Goal: Task Accomplishment & Management: Manage account settings

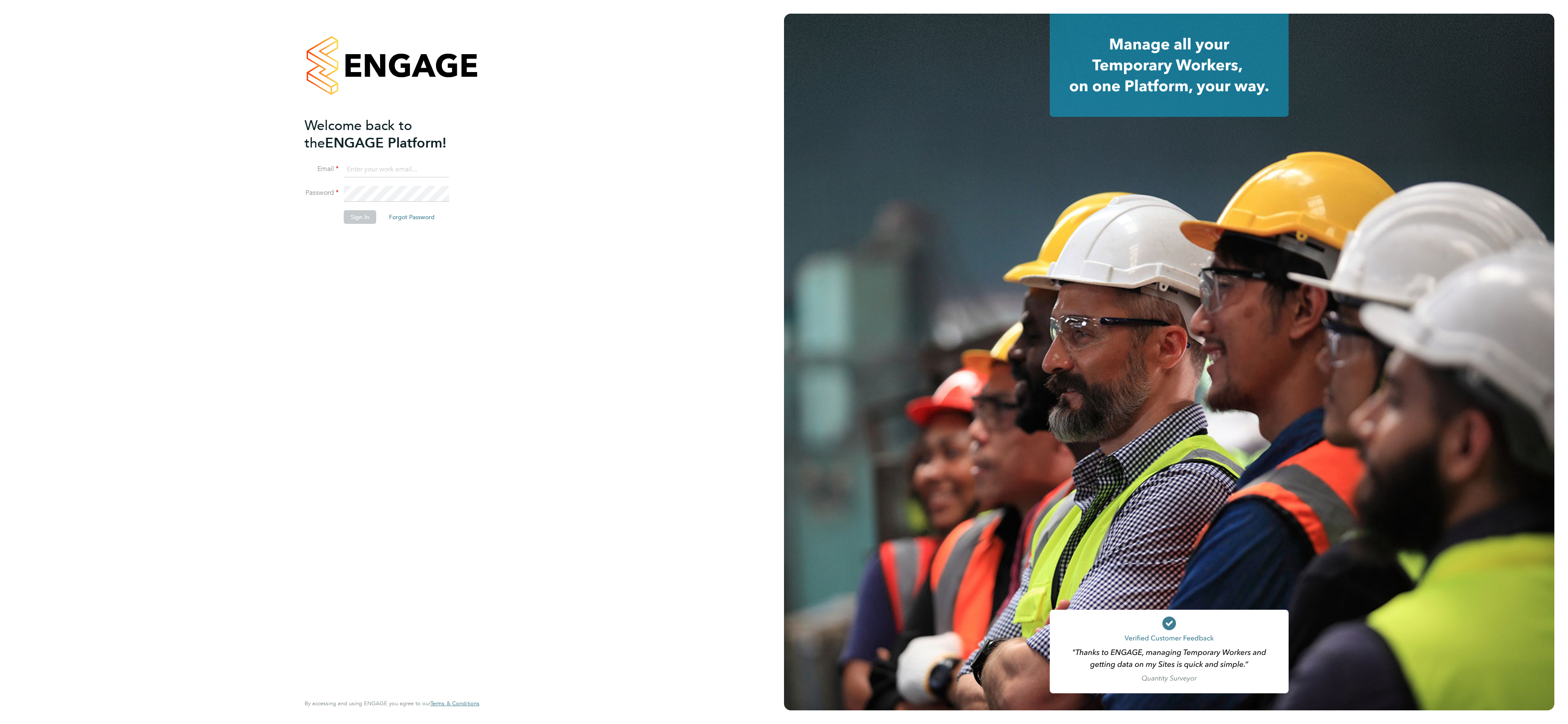
type input "[PERSON_NAME][EMAIL_ADDRESS][PERSON_NAME][DOMAIN_NAME]"
click at [362, 222] on button "Sign In" at bounding box center [360, 217] width 32 height 13
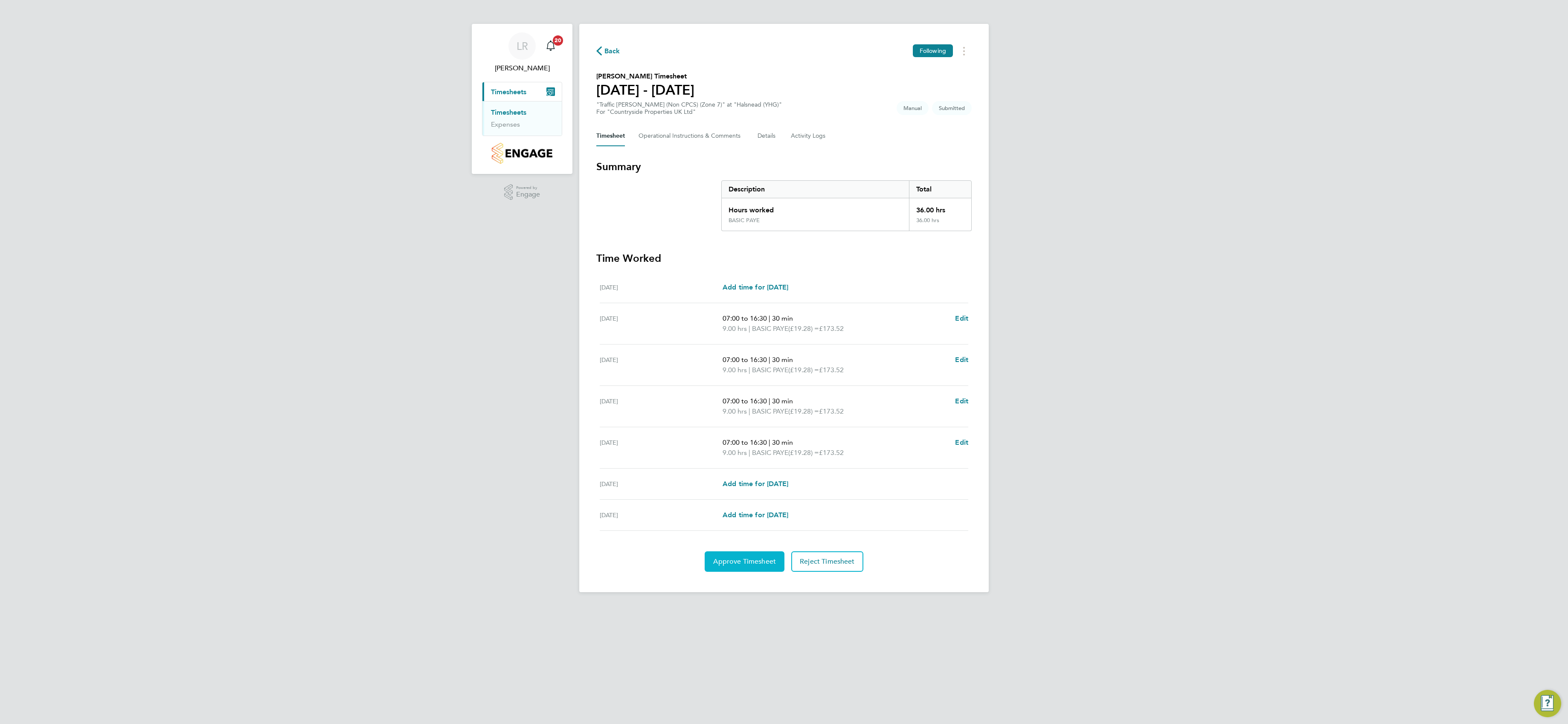
click at [764, 563] on span "Approve Timesheet" at bounding box center [744, 561] width 63 height 9
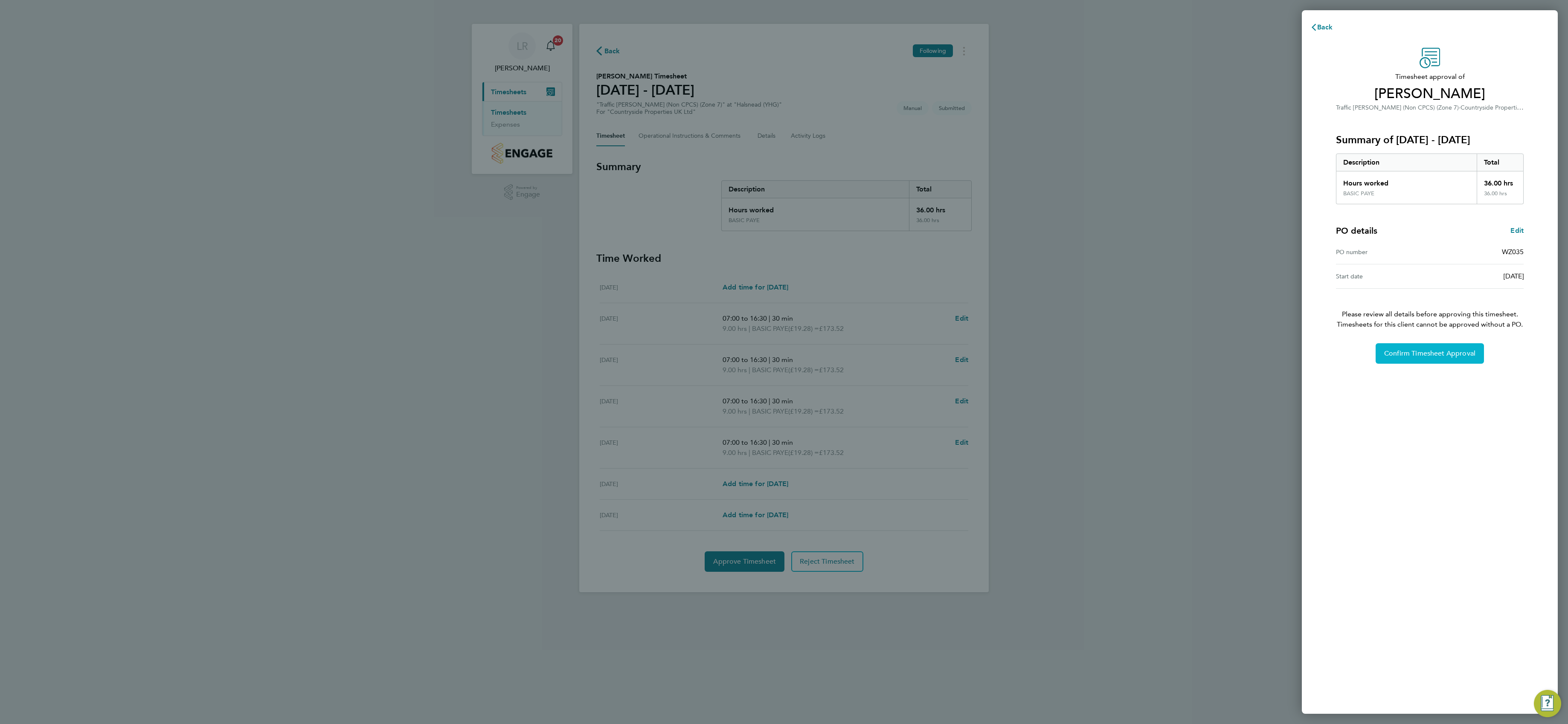
click at [1462, 354] on span "Confirm Timesheet Approval" at bounding box center [1429, 354] width 91 height 9
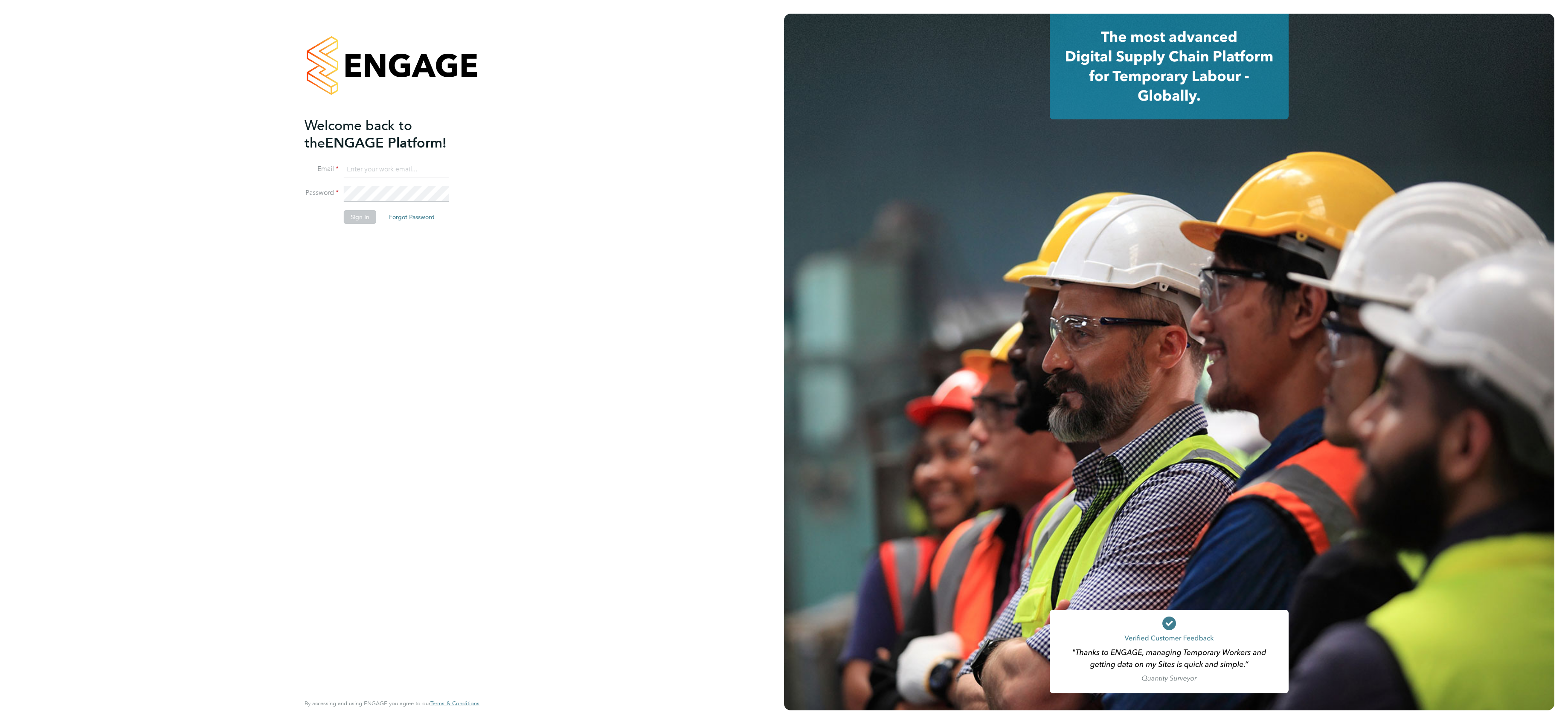
type input "[PERSON_NAME][EMAIL_ADDRESS][PERSON_NAME][DOMAIN_NAME]"
click at [365, 217] on button "Sign In" at bounding box center [360, 217] width 32 height 13
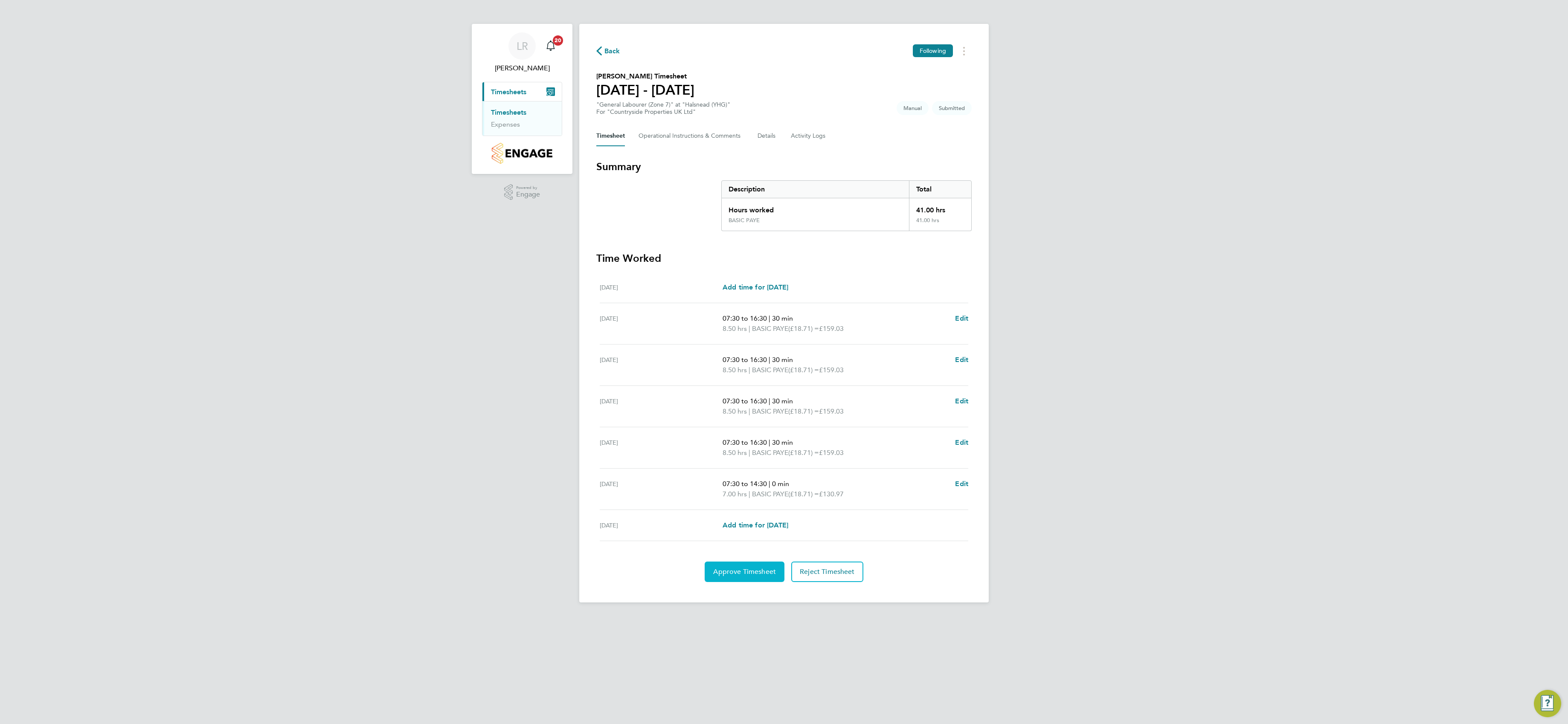
click at [757, 576] on span "Approve Timesheet" at bounding box center [744, 572] width 63 height 9
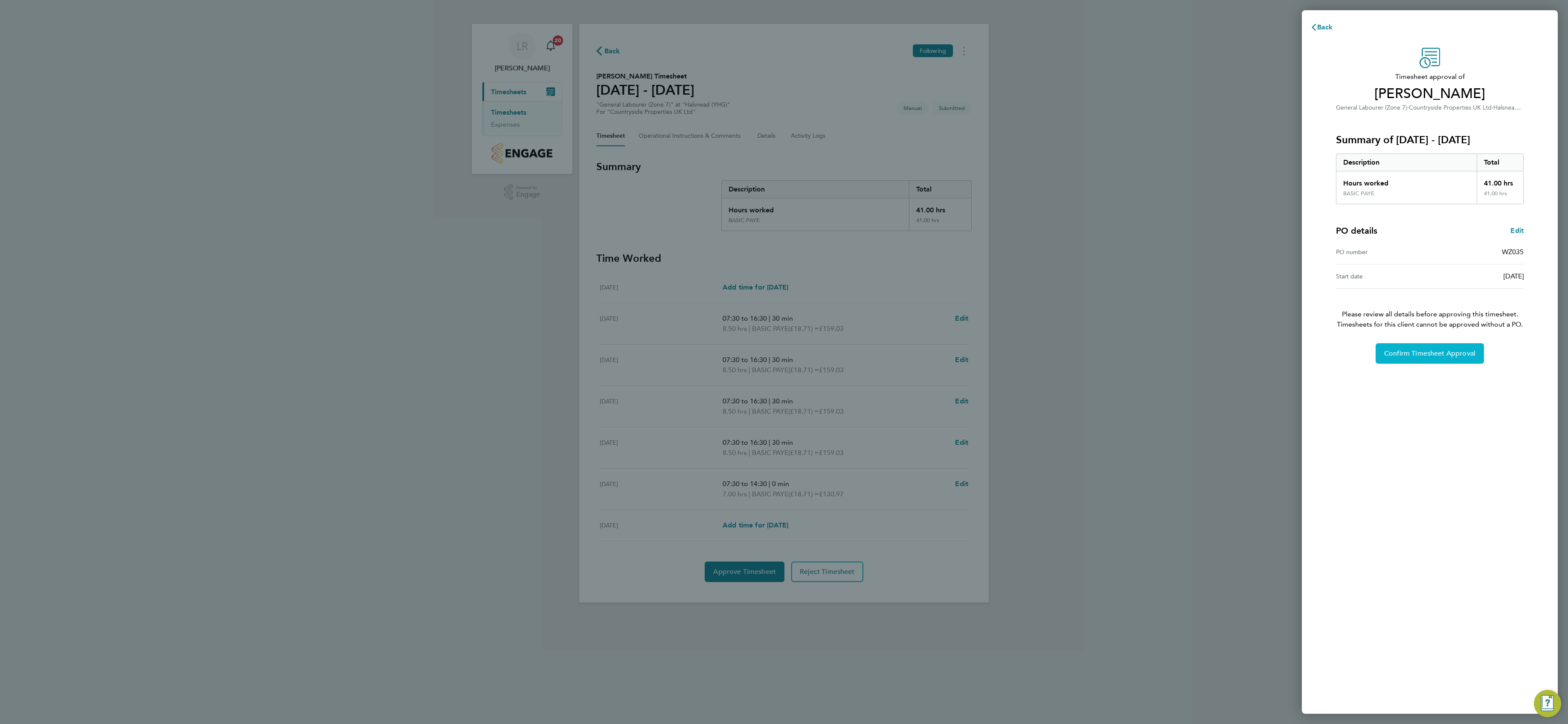
click at [1451, 360] on button "Confirm Timesheet Approval" at bounding box center [1429, 354] width 108 height 21
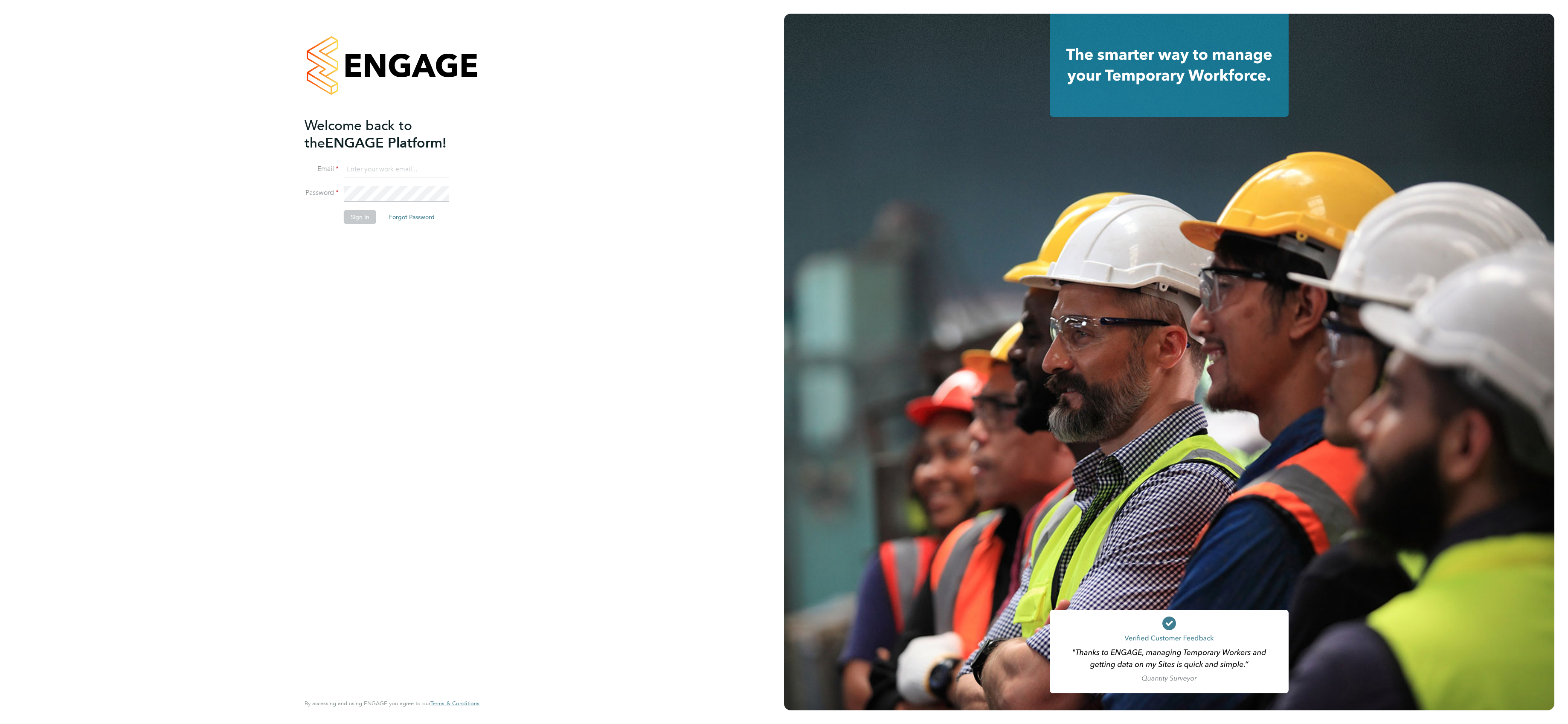
type input "lee.roche@vistry.co.uk"
click at [364, 219] on button "Sign In" at bounding box center [360, 217] width 32 height 13
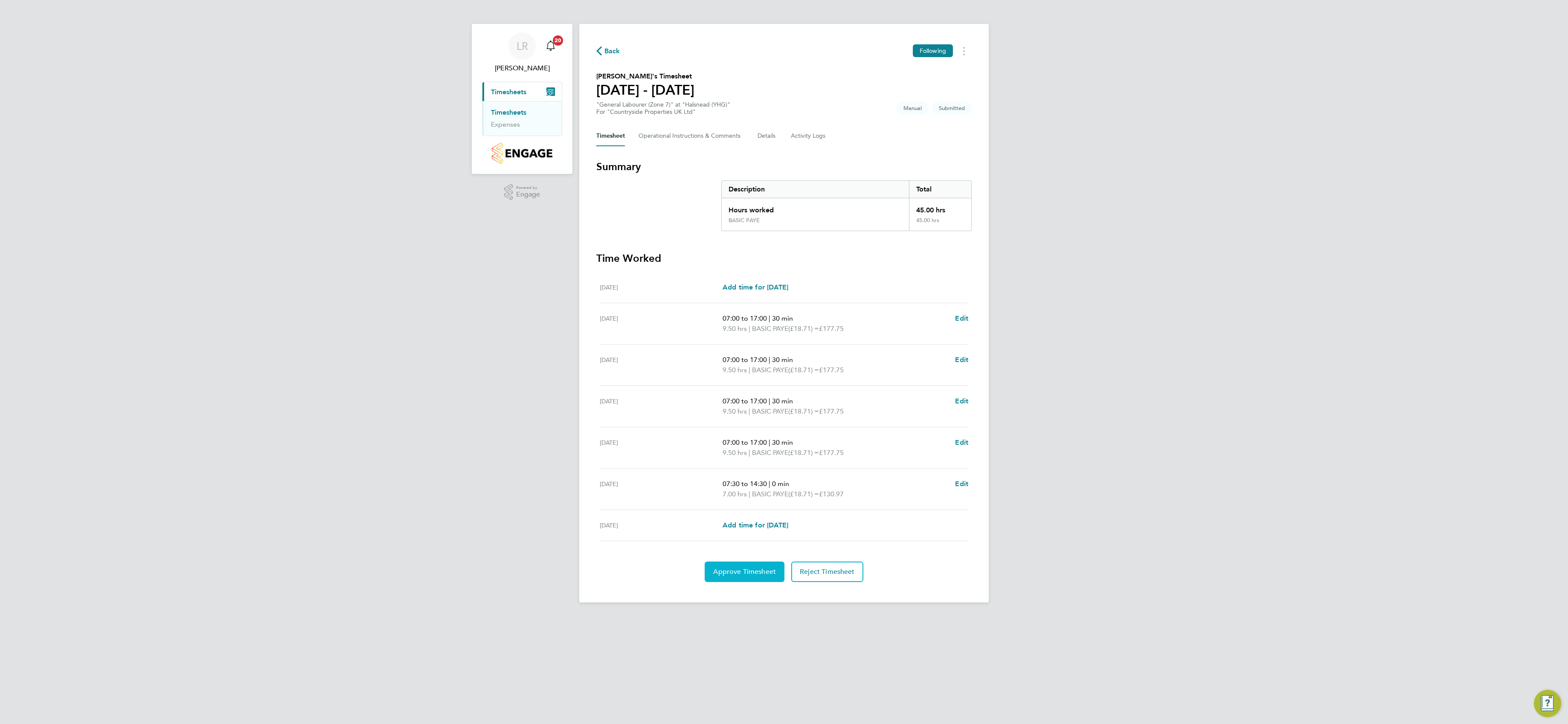
click at [750, 576] on span "Approve Timesheet" at bounding box center [744, 572] width 63 height 9
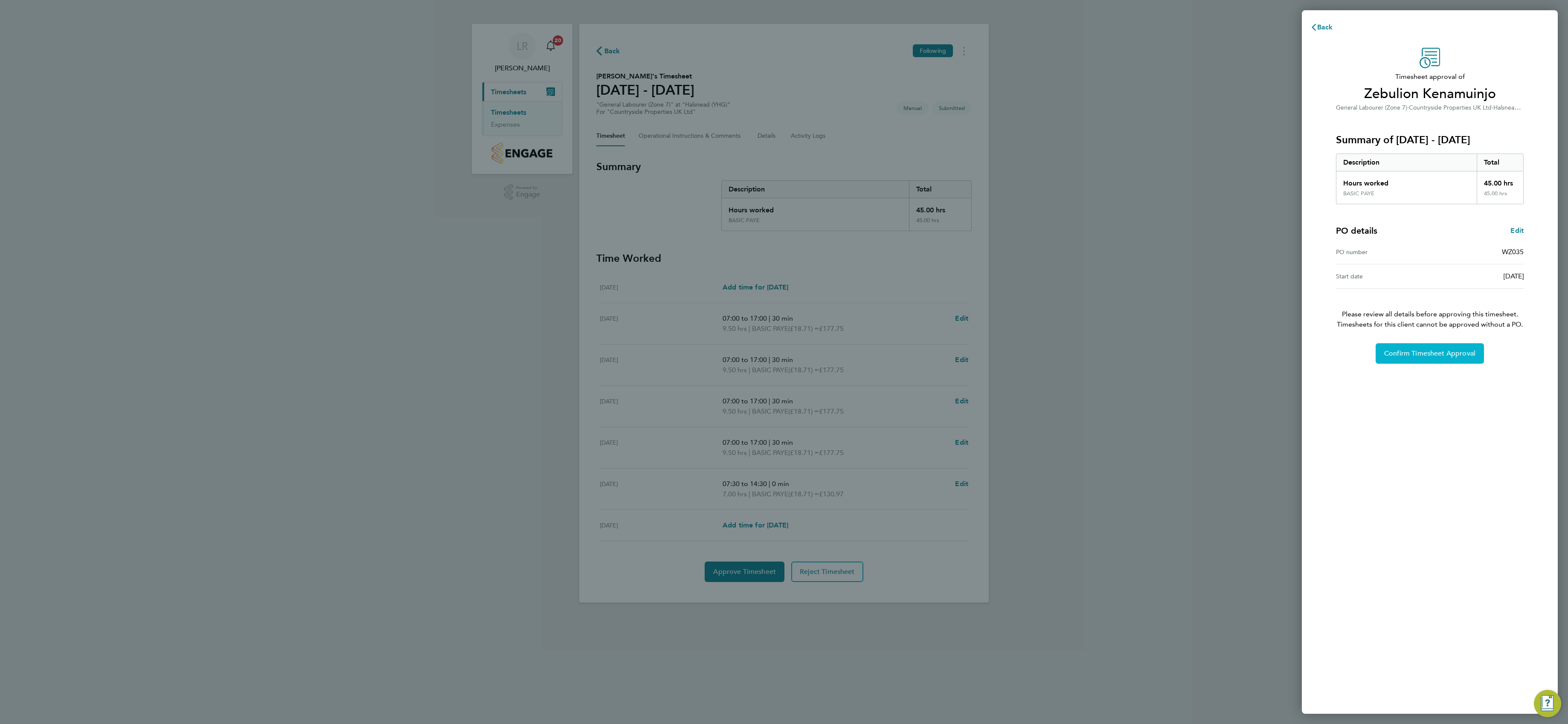
click at [1453, 349] on button "Confirm Timesheet Approval" at bounding box center [1429, 354] width 108 height 21
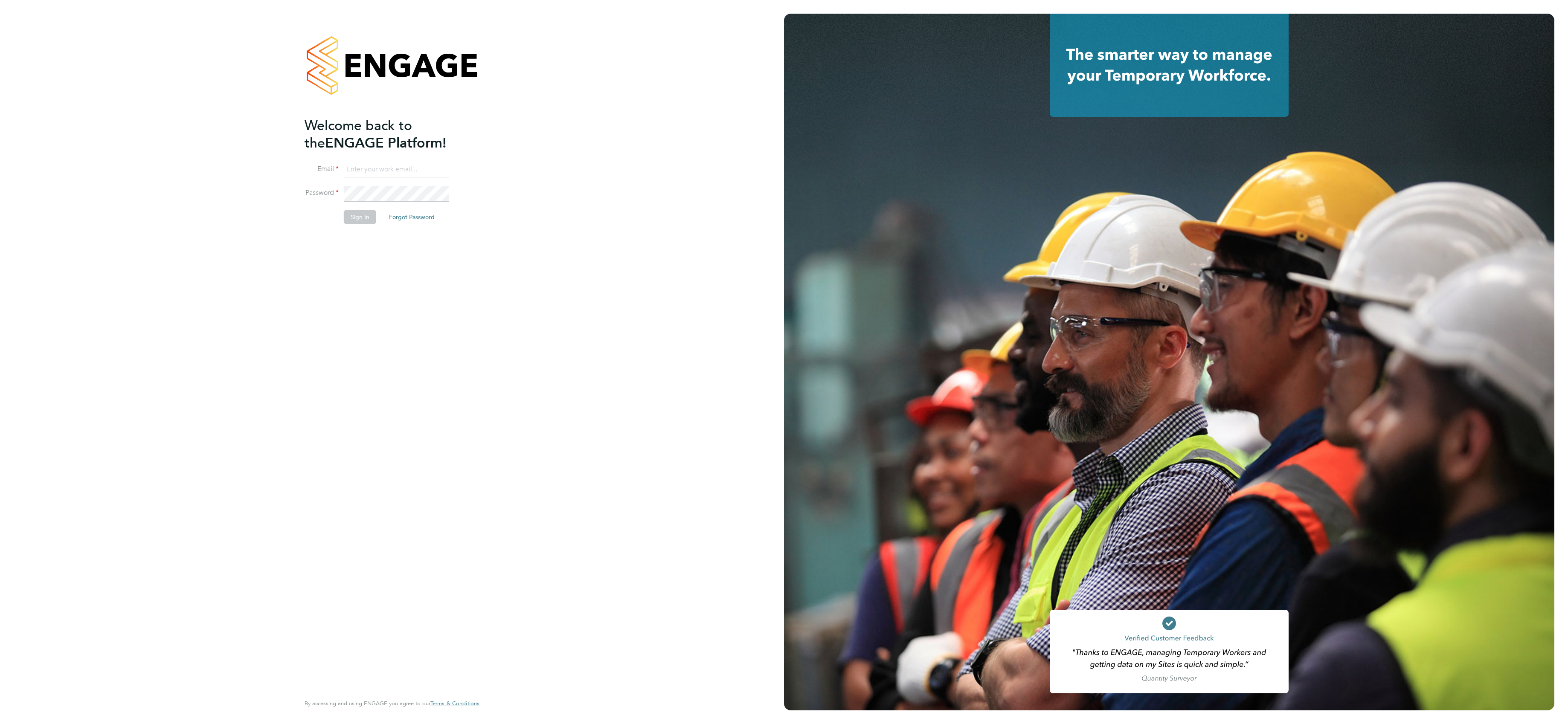
type input "lee.roche@vistry.co.uk"
click at [361, 218] on button "Sign In" at bounding box center [360, 217] width 32 height 13
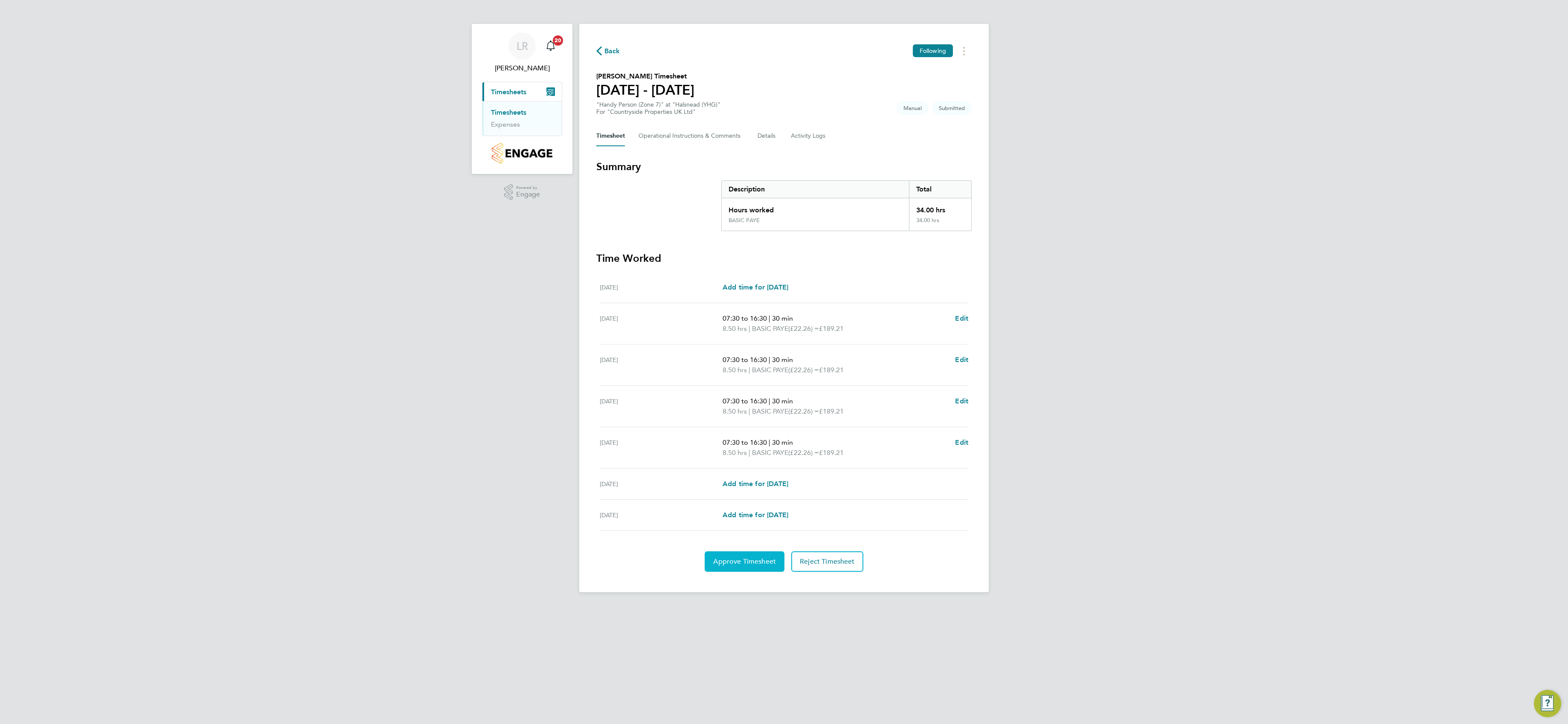
click at [739, 571] on button "Approve Timesheet" at bounding box center [744, 562] width 80 height 21
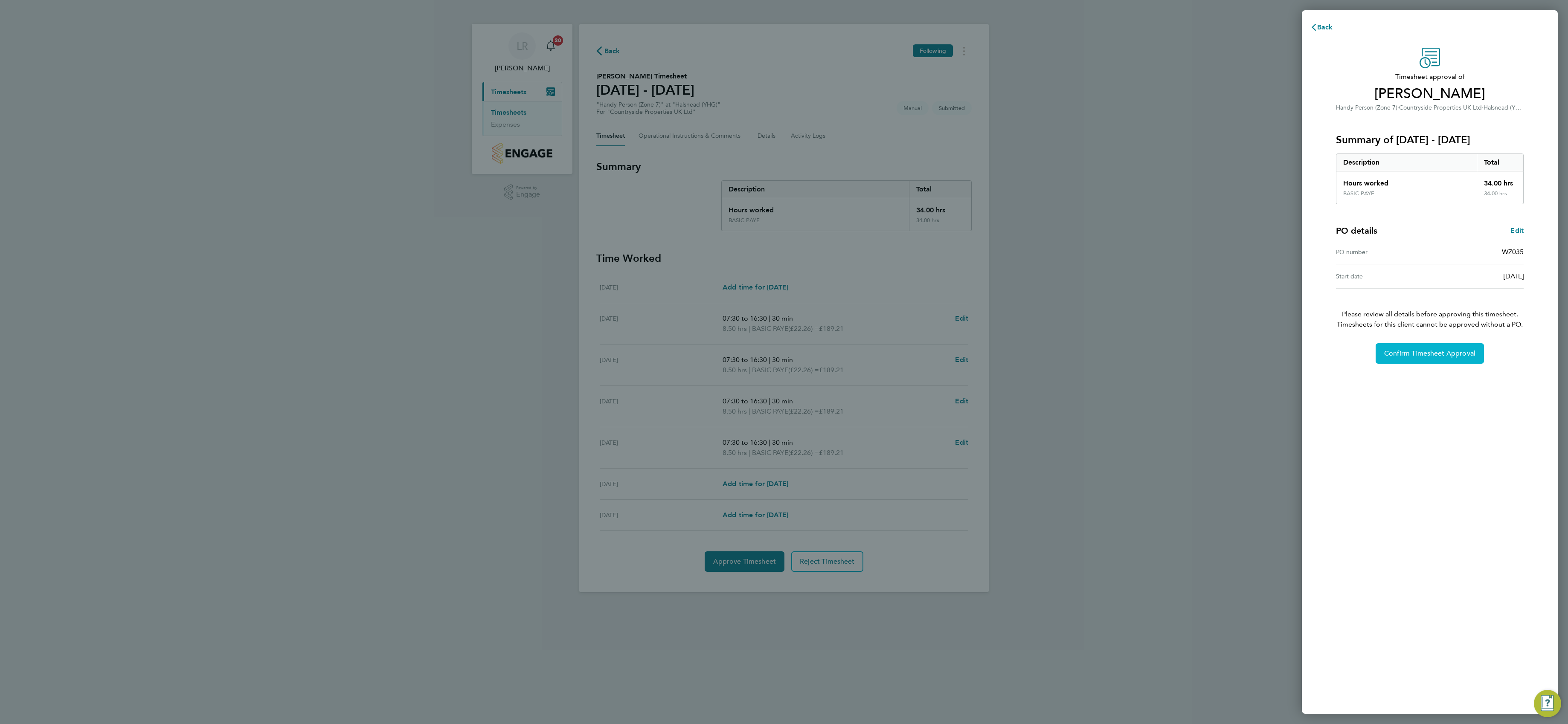
click at [1434, 358] on span "Confirm Timesheet Approval" at bounding box center [1429, 354] width 91 height 9
